Goal: Check status

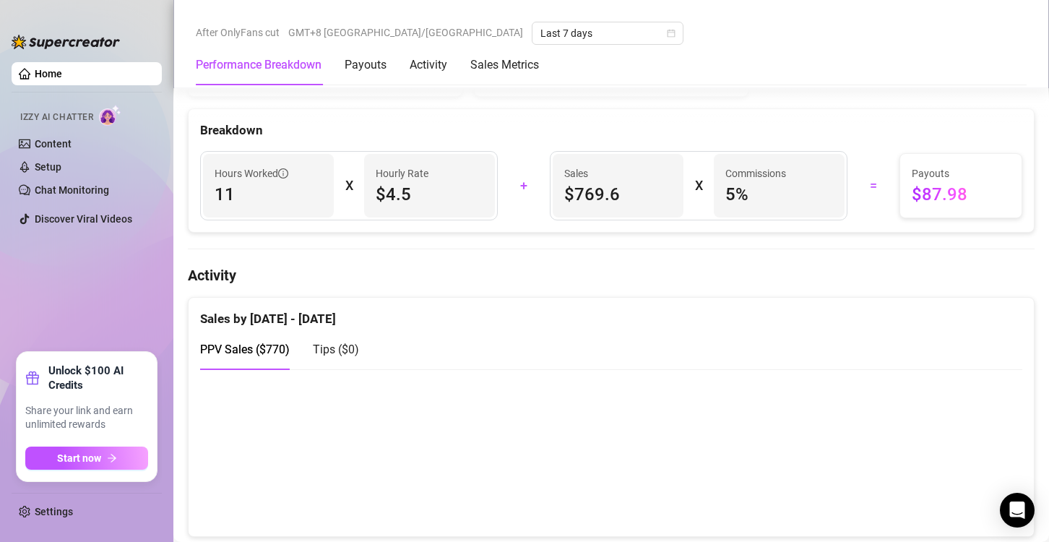
scroll to position [722, 0]
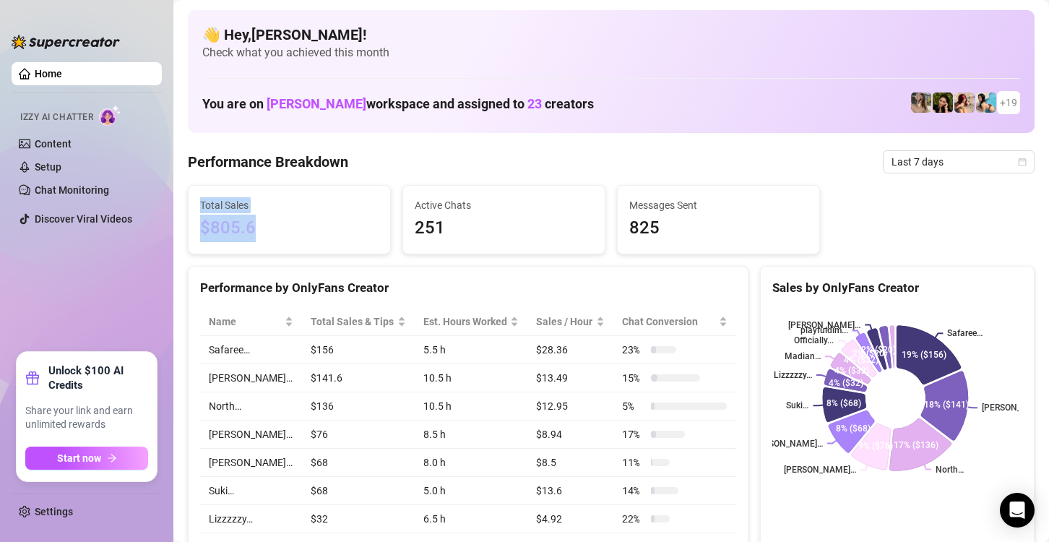
drag, startPoint x: 253, startPoint y: 227, endPoint x: 196, endPoint y: 206, distance: 60.1
click at [196, 206] on div "Total Sales $805.6" at bounding box center [290, 220] width 202 height 68
click at [303, 215] on span "$805.6" at bounding box center [289, 228] width 178 height 27
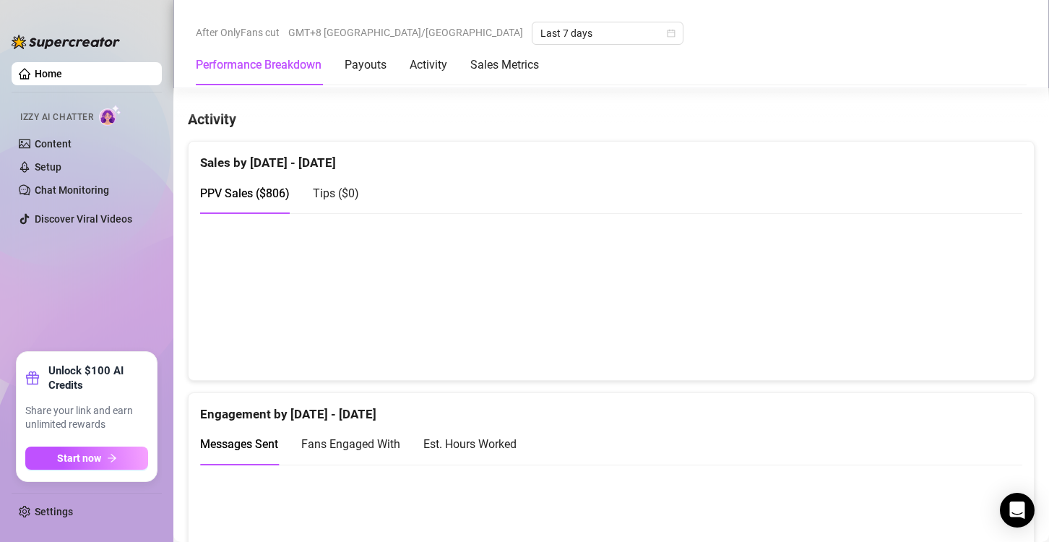
scroll to position [867, 0]
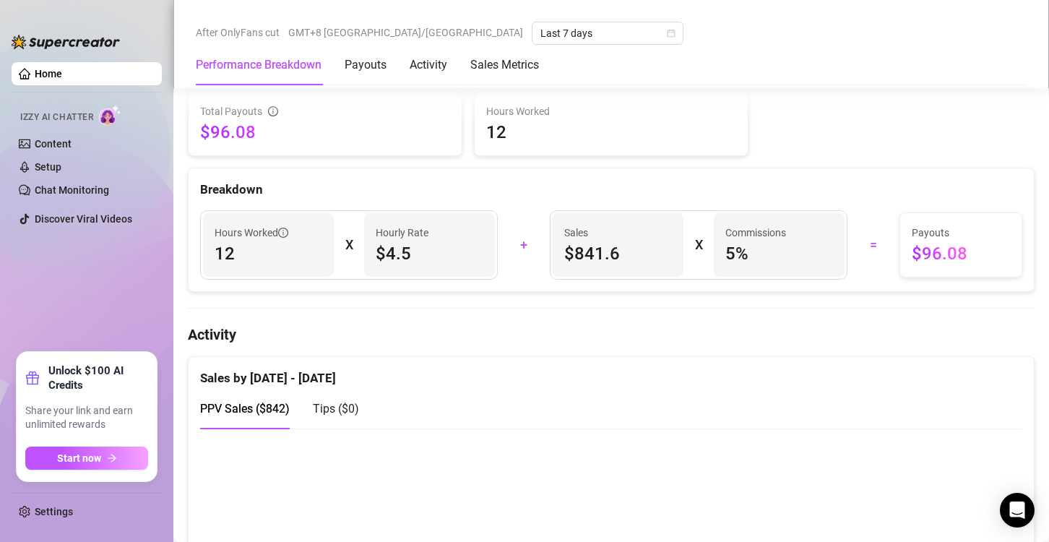
scroll to position [650, 0]
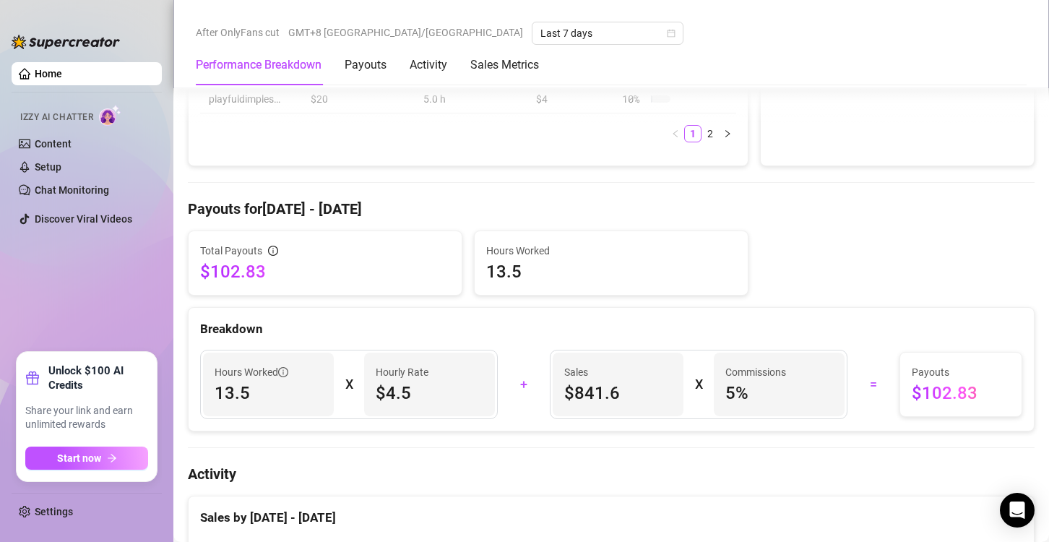
scroll to position [506, 0]
